Goal: Find contact information: Find contact information

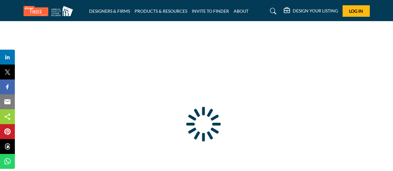
type input "**********"
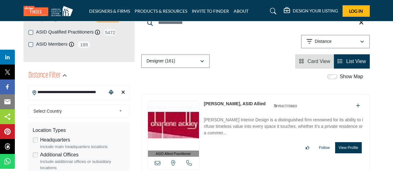
scroll to position [124, 0]
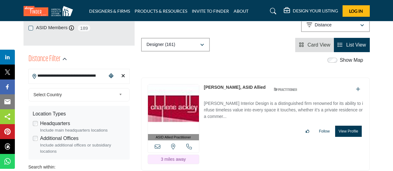
click at [349, 131] on button "View Profile" at bounding box center [348, 130] width 26 height 11
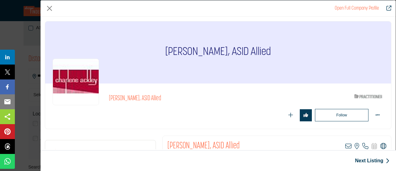
click at [382, 146] on icon "Company Data Modal" at bounding box center [384, 146] width 6 height 6
click at [48, 10] on button "Close" at bounding box center [49, 8] width 9 height 9
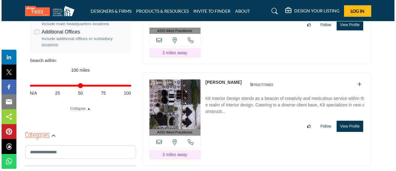
scroll to position [248, 0]
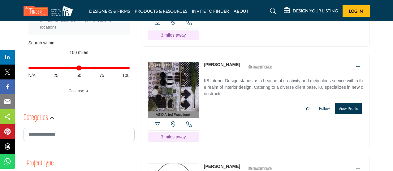
click at [349, 108] on button "View Profile" at bounding box center [348, 108] width 26 height 11
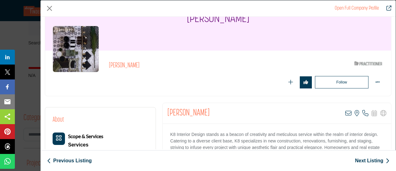
scroll to position [62, 0]
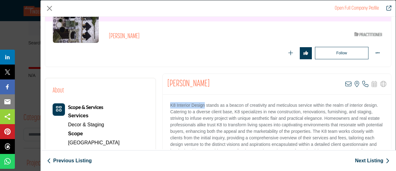
drag, startPoint x: 168, startPoint y: 107, endPoint x: 203, endPoint y: 106, distance: 35.3
click at [203, 106] on div "Company Data Modal" at bounding box center [277, 132] width 228 height 77
copy p "K8 Interior Design"
drag, startPoint x: 167, startPoint y: 80, endPoint x: 206, endPoint y: 80, distance: 39.0
click at [206, 80] on h2 "[PERSON_NAME]" at bounding box center [188, 83] width 42 height 11
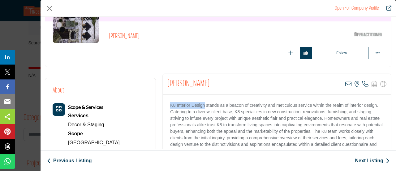
copy h2 "[PERSON_NAME]"
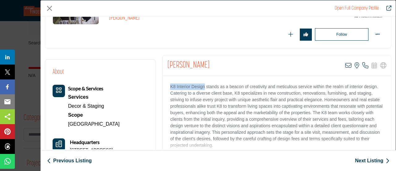
scroll to position [93, 0]
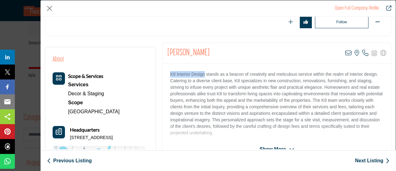
copy h2 "[PERSON_NAME]"
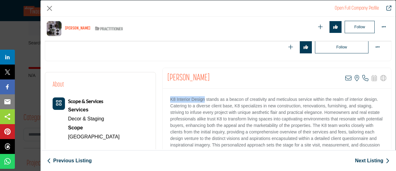
scroll to position [180, 0]
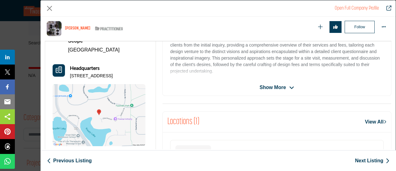
click at [269, 81] on div "[PERSON_NAME] View email address of this listing View the location of this list…" at bounding box center [277, 38] width 229 height 115
click at [270, 85] on span "Show More" at bounding box center [273, 87] width 26 height 7
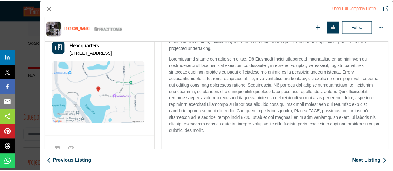
scroll to position [211, 0]
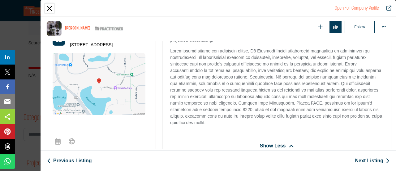
click at [52, 9] on button "Close" at bounding box center [49, 8] width 9 height 9
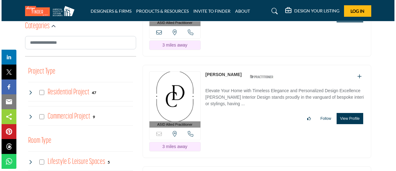
scroll to position [341, 0]
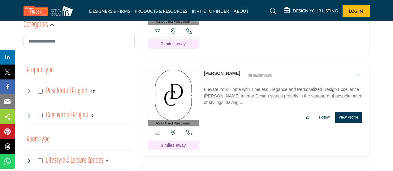
click at [349, 114] on button "View Profile" at bounding box center [348, 116] width 26 height 11
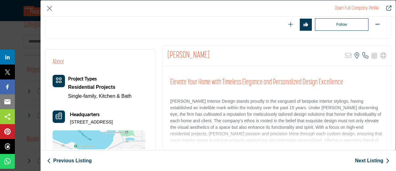
scroll to position [93, 0]
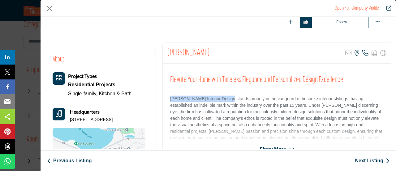
drag, startPoint x: 168, startPoint y: 97, endPoint x: 229, endPoint y: 97, distance: 61.3
click at [229, 97] on div "Elevate Your Home with Timeless Elegance and Personalized Design Excellence [PE…" at bounding box center [277, 101] width 228 height 77
copy p "[PERSON_NAME] Interior Design"
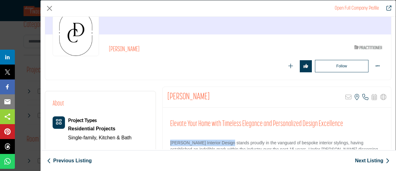
scroll to position [0, 0]
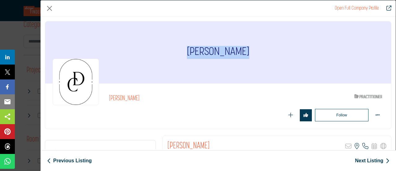
drag, startPoint x: 190, startPoint y: 51, endPoint x: 248, endPoint y: 52, distance: 57.9
click at [248, 52] on div "[PERSON_NAME]" at bounding box center [218, 52] width 346 height 62
copy h1 "[PERSON_NAME]"
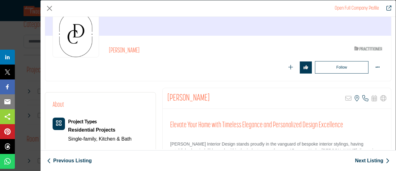
scroll to position [62, 0]
